Goal: Task Accomplishment & Management: Complete application form

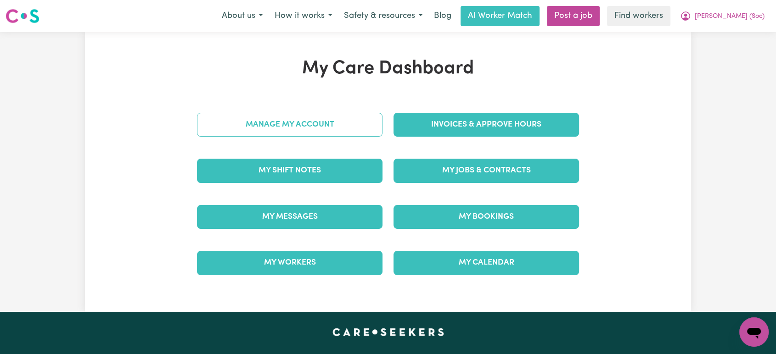
click at [349, 132] on link "Manage My Account" at bounding box center [289, 125] width 185 height 24
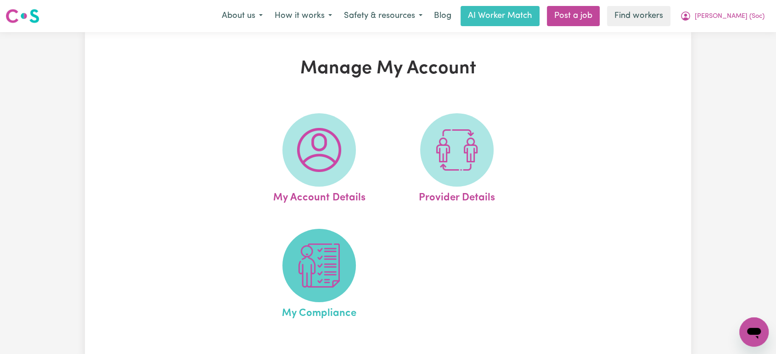
click at [342, 250] on span at bounding box center [318, 265] width 73 height 73
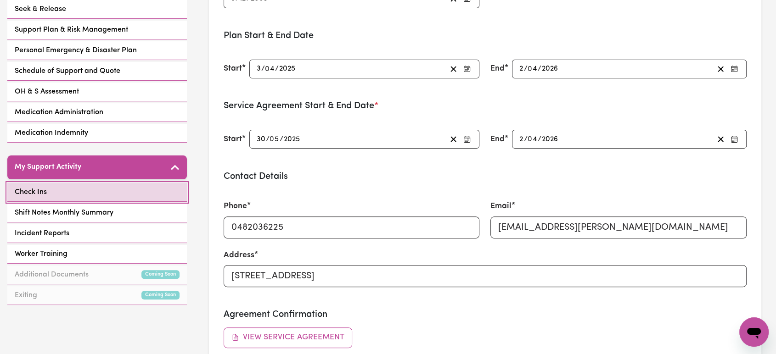
click at [116, 185] on link "Check Ins" at bounding box center [96, 192] width 179 height 19
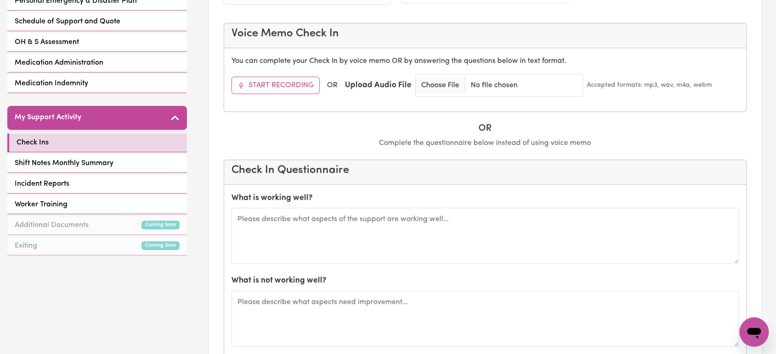
scroll to position [357, 0]
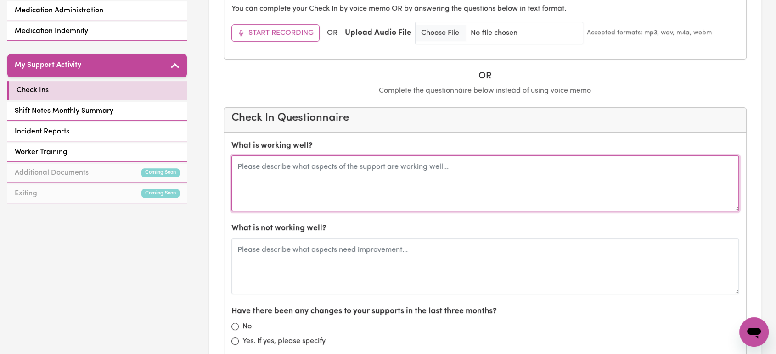
click at [346, 180] on textarea at bounding box center [485, 184] width 508 height 56
paste textarea "[PERSON_NAME] brings Soc to outdoor activities (playing at a playground, walkin…"
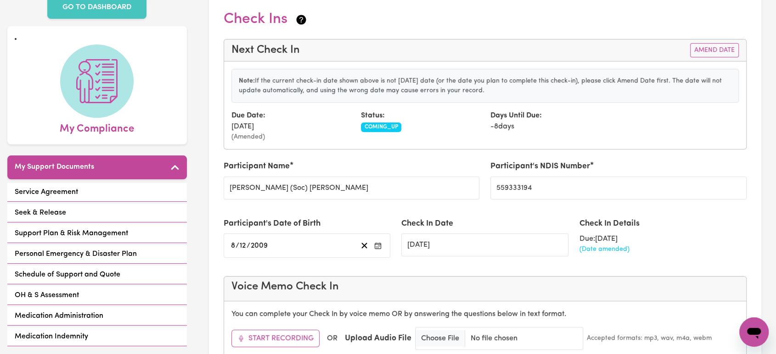
scroll to position [0, 0]
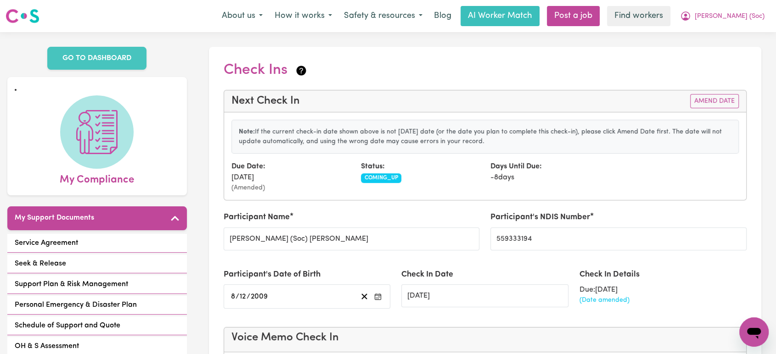
type textarea "[PERSON_NAME] brings Soc to outdoor activities (playing at a playground, walkin…"
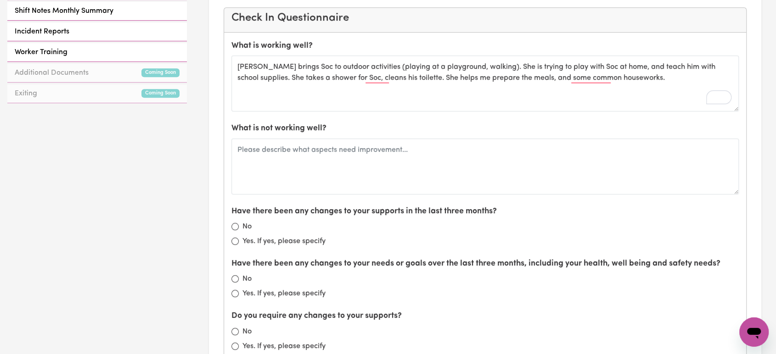
scroll to position [459, 0]
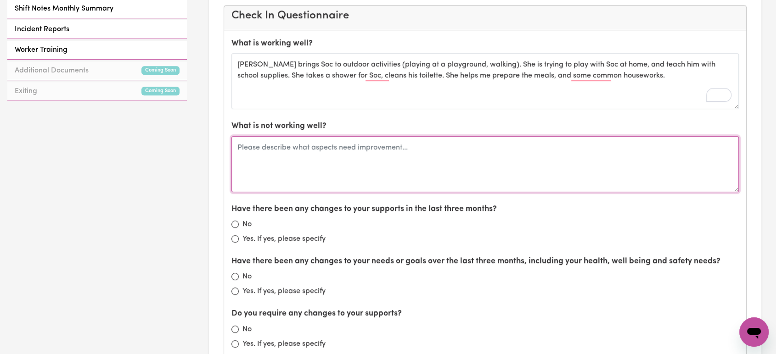
click at [367, 157] on textarea at bounding box center [485, 164] width 508 height 56
paste textarea "Soc has [MEDICAL_DATA] and he's weak . Playing with him, teaching him, and unde…"
type textarea "Soc has [MEDICAL_DATA] and he's weak . Playing with him, teaching him, and unde…"
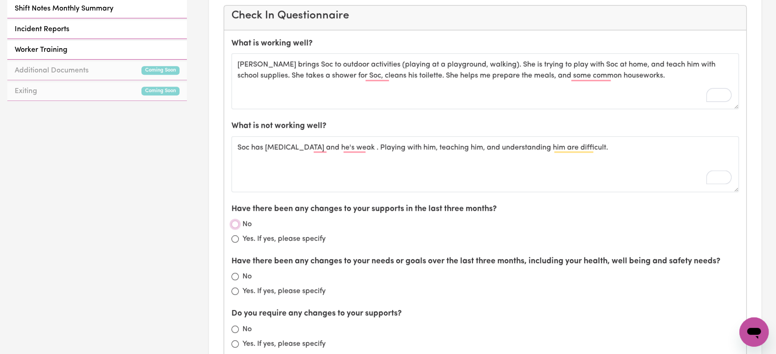
click at [236, 223] on input "No" at bounding box center [234, 224] width 7 height 7
radio input "true"
drag, startPoint x: 237, startPoint y: 330, endPoint x: 235, endPoint y: 311, distance: 18.5
click at [237, 330] on input "No" at bounding box center [234, 329] width 7 height 7
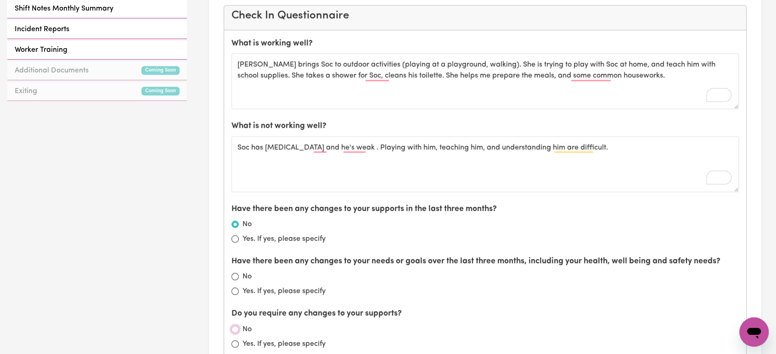
radio input "true"
click at [235, 280] on div "No" at bounding box center [485, 276] width 508 height 11
click at [232, 278] on input "No" at bounding box center [234, 276] width 7 height 7
radio input "true"
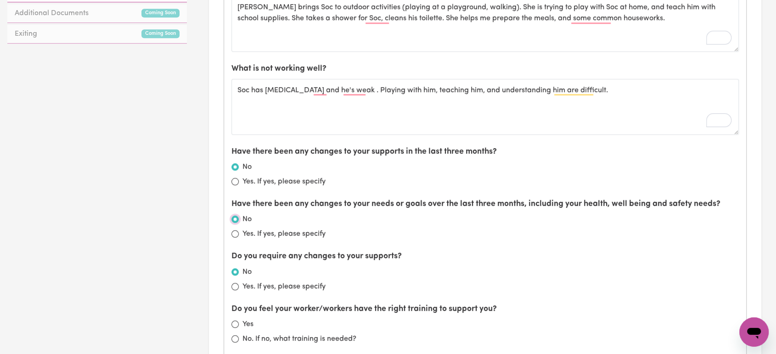
scroll to position [663, 0]
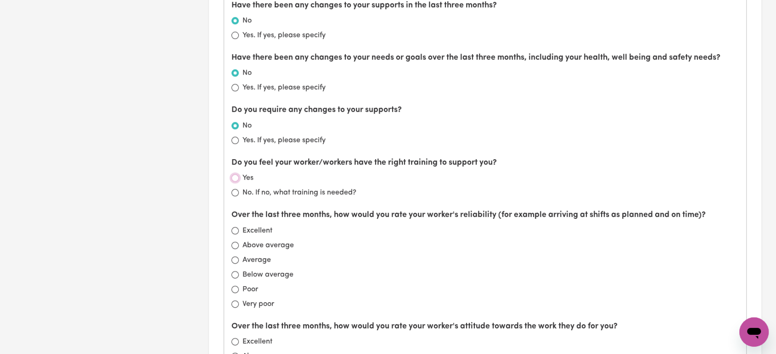
click at [235, 176] on input "Yes" at bounding box center [234, 177] width 7 height 7
radio input "true"
